Goal: Task Accomplishment & Management: Manage account settings

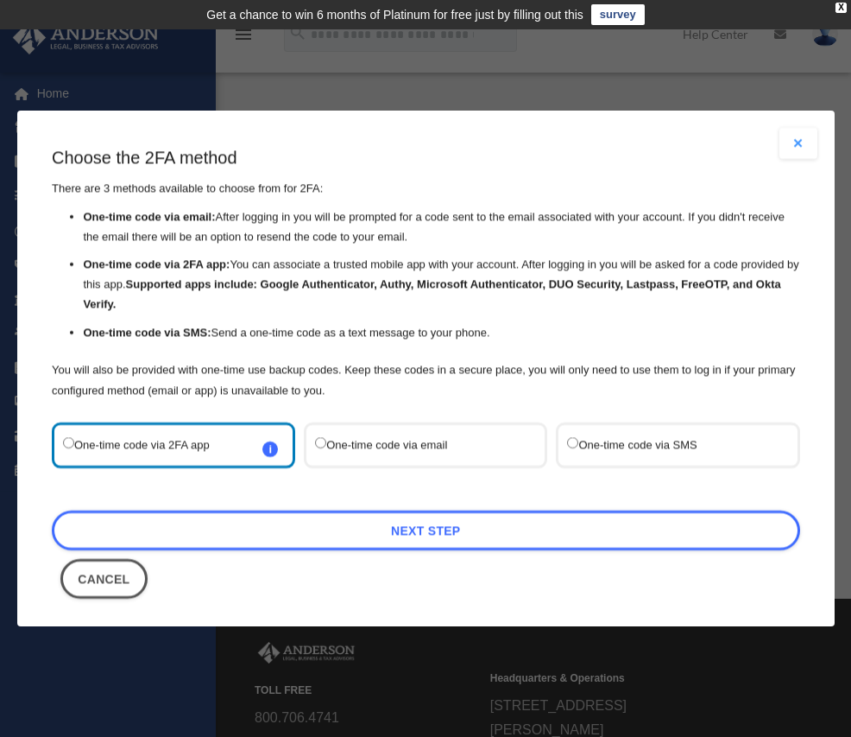
click at [609, 446] on label "One-time code via SMS" at bounding box center [669, 444] width 204 height 23
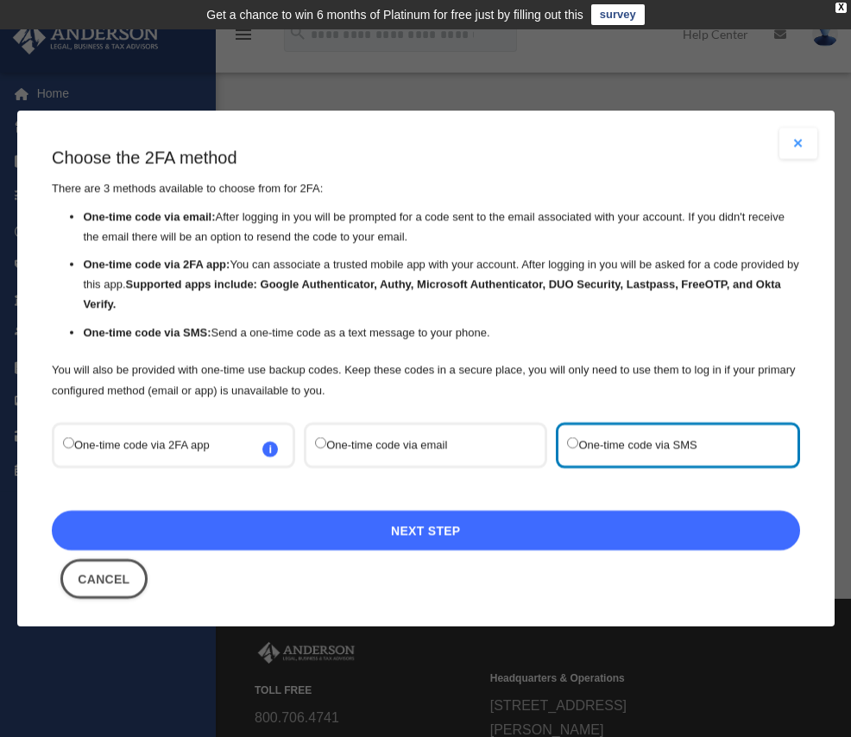
click at [442, 531] on link "Next Step" at bounding box center [426, 530] width 749 height 40
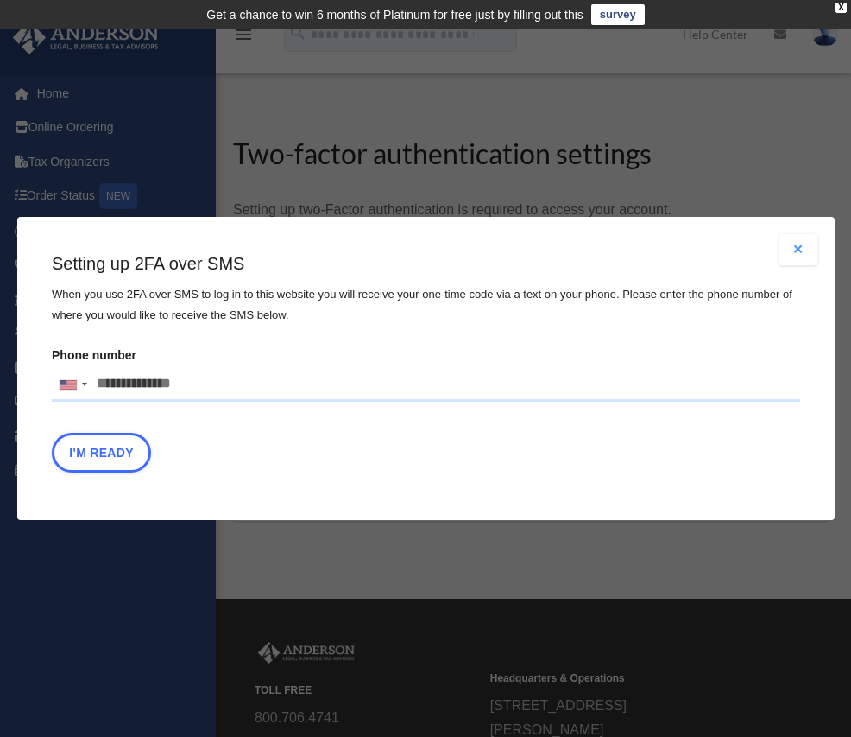
click at [93, 382] on input "Phone number [GEOGRAPHIC_DATA] +1 [GEOGRAPHIC_DATA] +44 [GEOGRAPHIC_DATA] (‫[GE…" at bounding box center [426, 384] width 749 height 35
type input "**********"
click at [103, 453] on button "I'm Ready" at bounding box center [101, 453] width 99 height 40
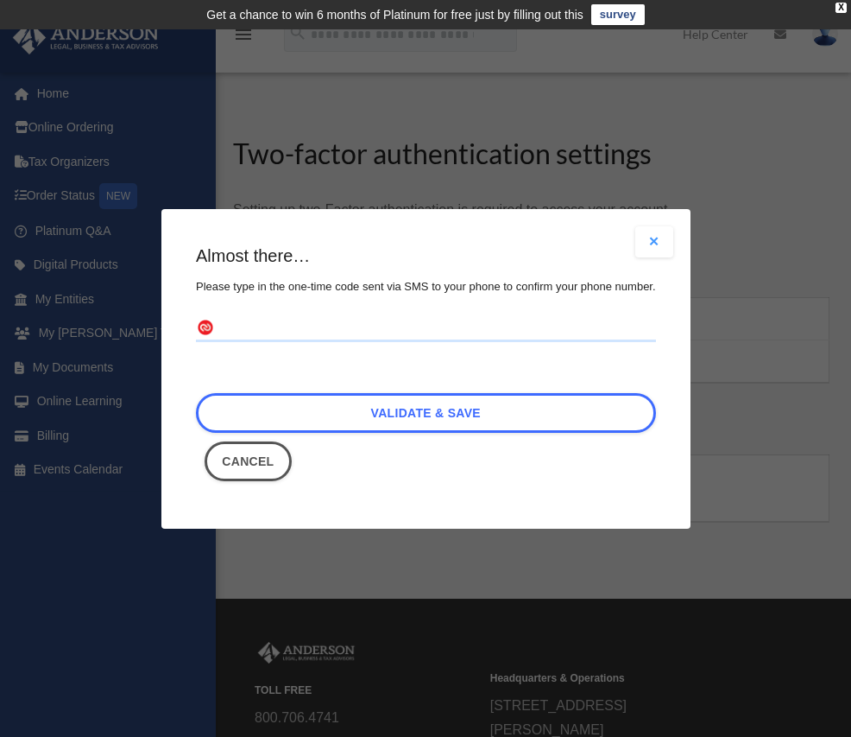
click at [257, 321] on input "text" at bounding box center [426, 328] width 460 height 28
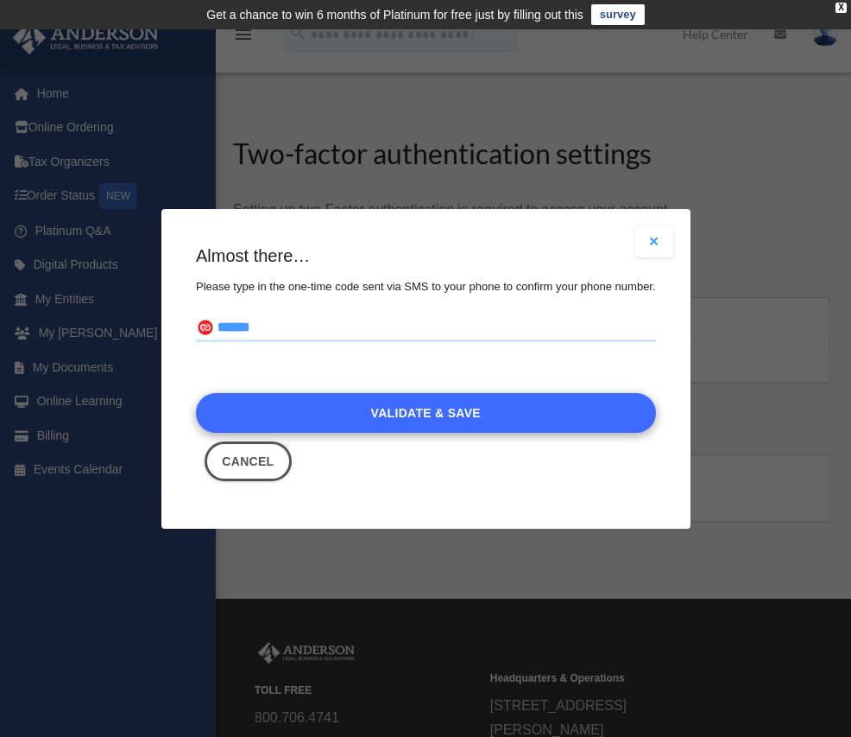
type input "******"
click at [420, 426] on link "Validate & Save" at bounding box center [426, 413] width 460 height 40
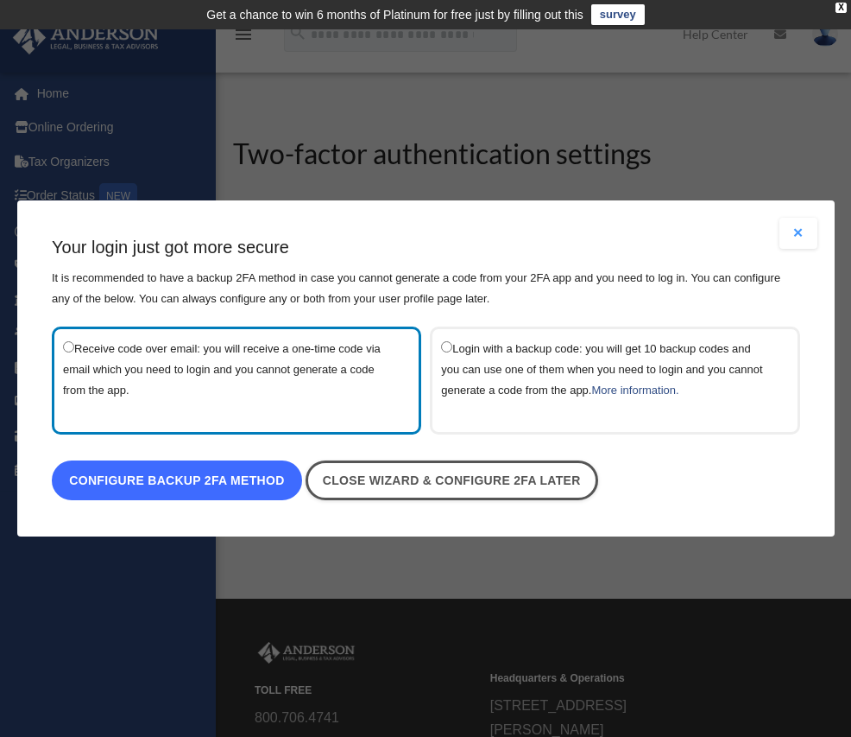
click at [180, 481] on link "Configure backup 2FA method" at bounding box center [177, 480] width 250 height 40
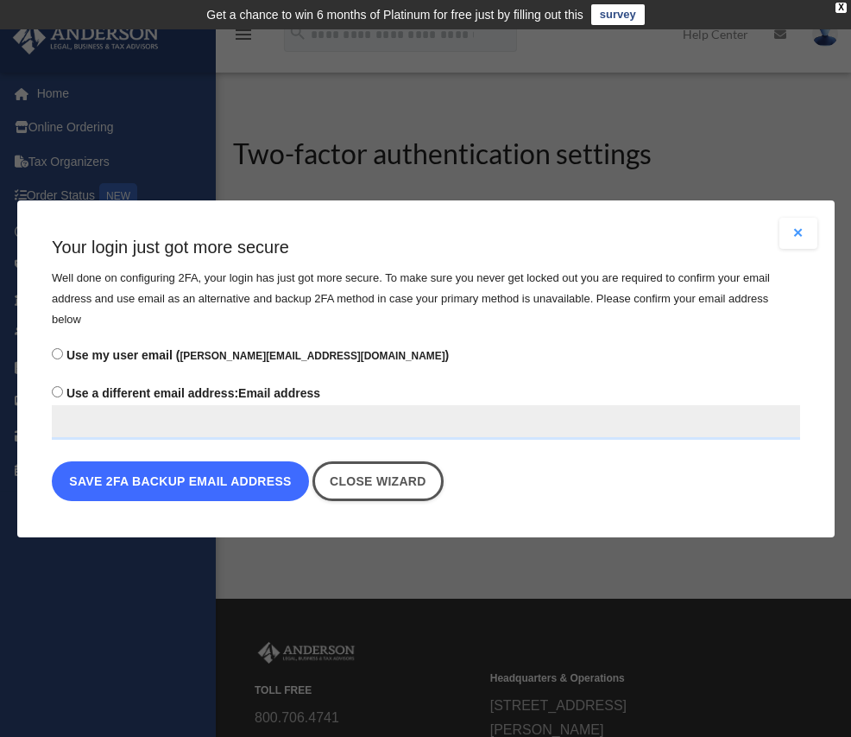
click at [167, 471] on button "Save 2FA backup email address" at bounding box center [180, 481] width 257 height 40
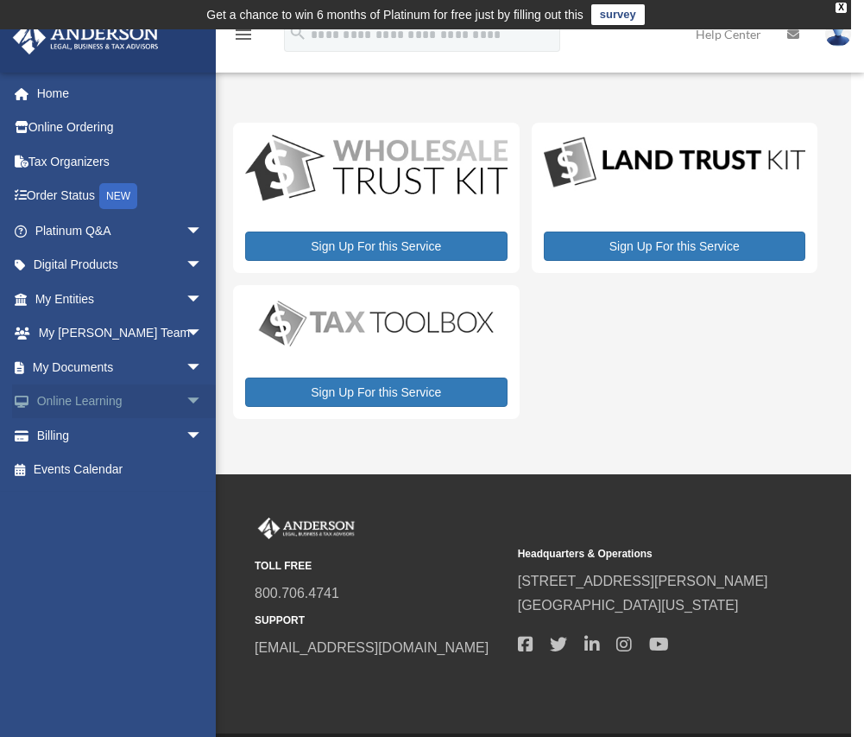
click at [186, 398] on span "arrow_drop_down" at bounding box center [203, 401] width 35 height 35
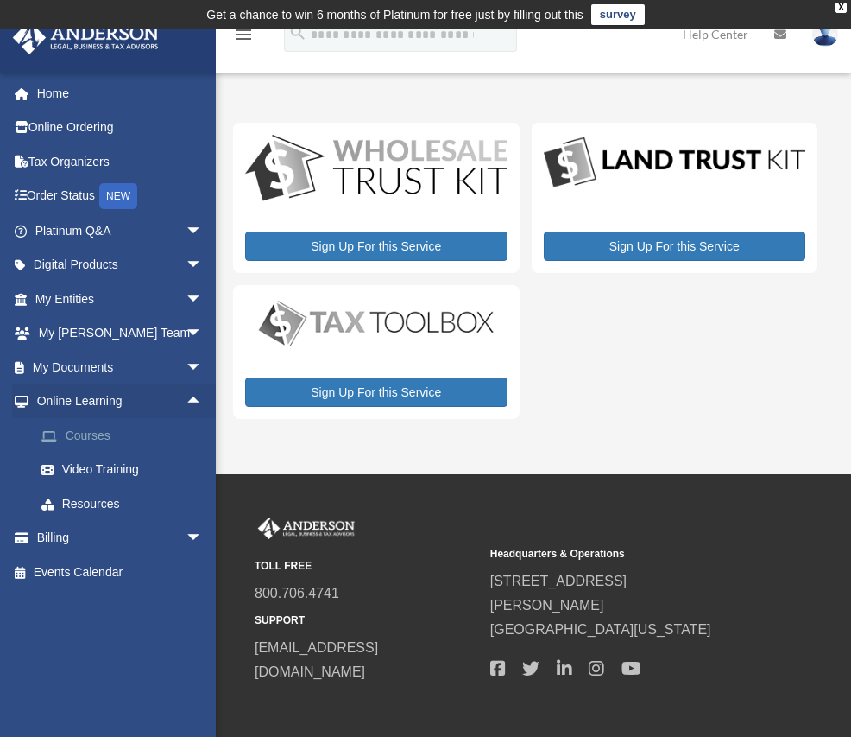
click at [74, 430] on link "Courses" at bounding box center [126, 435] width 205 height 35
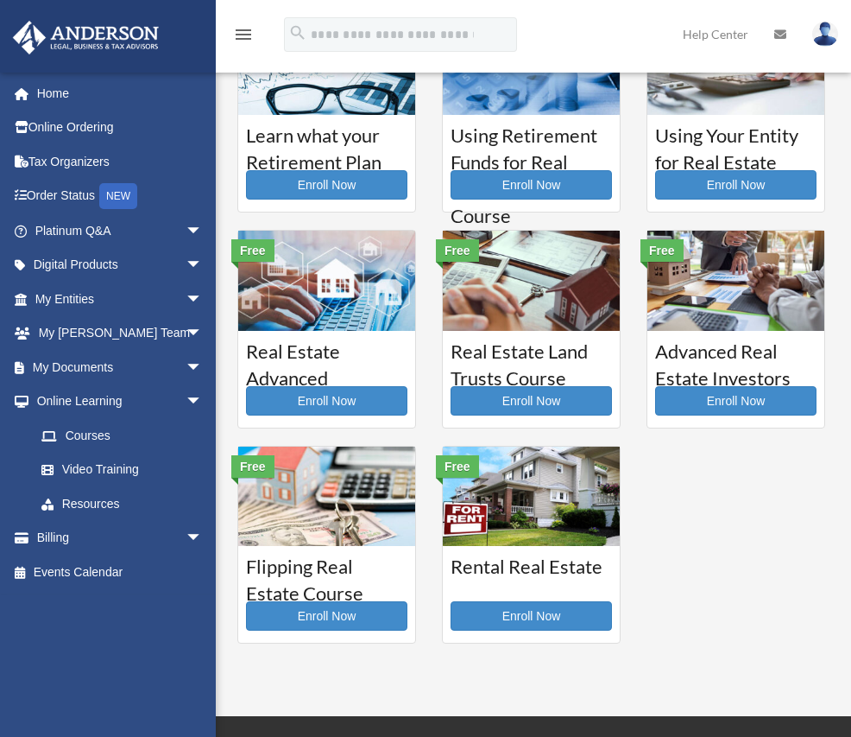
scroll to position [345, 0]
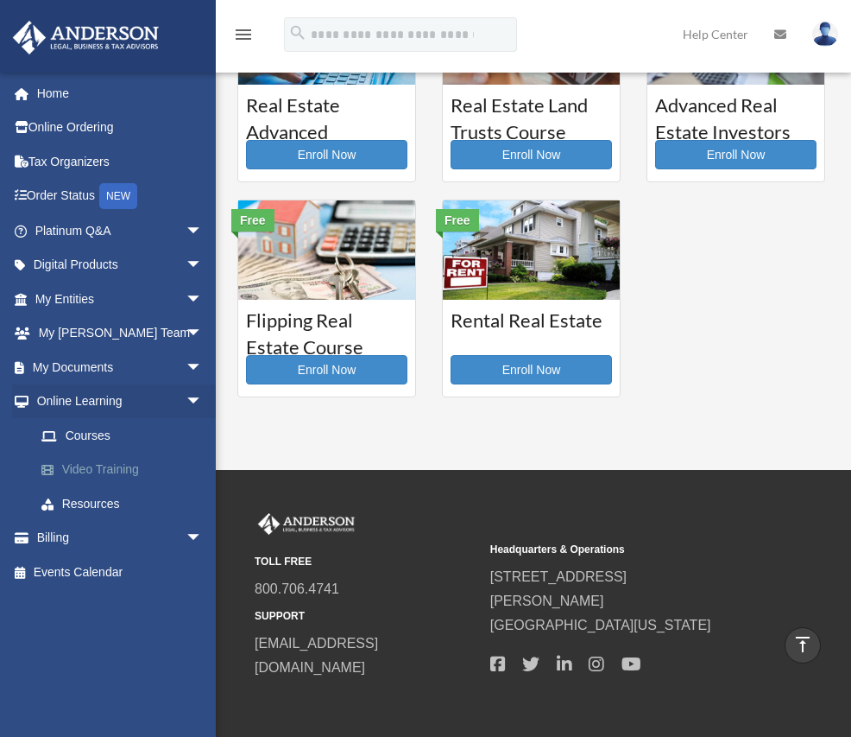
click at [84, 467] on link "Video Training" at bounding box center [126, 469] width 205 height 35
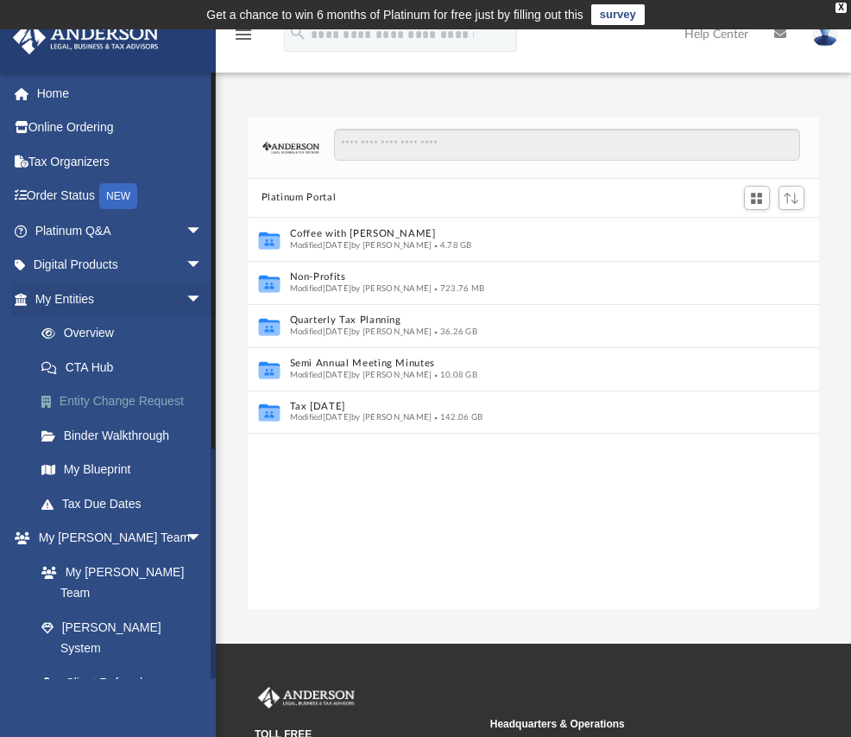
scroll to position [380, 560]
click at [72, 162] on link "Tax Organizers" at bounding box center [120, 161] width 217 height 35
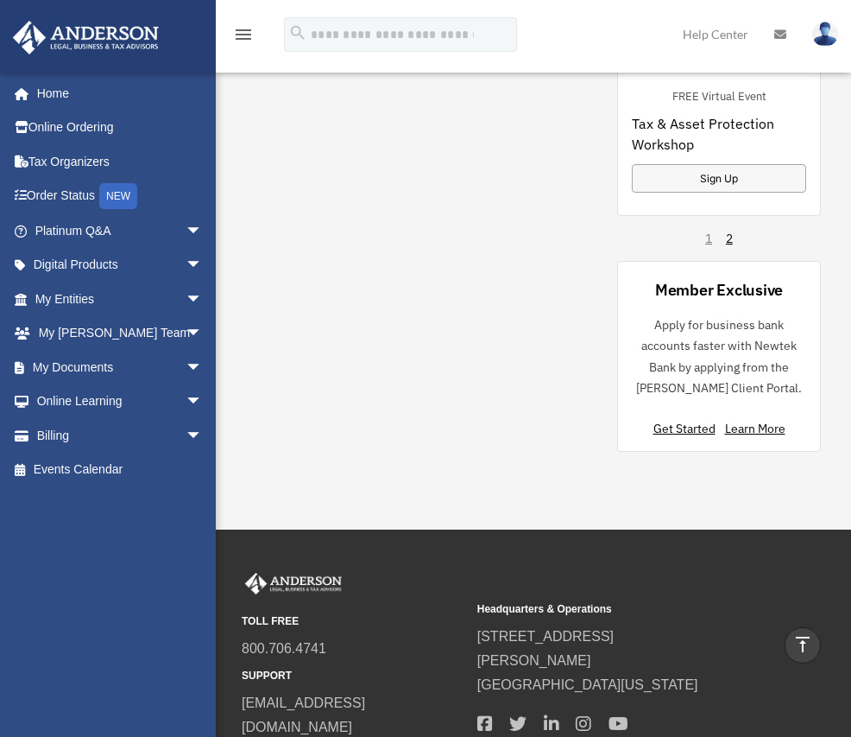
scroll to position [1727, 0]
